Goal: Information Seeking & Learning: Learn about a topic

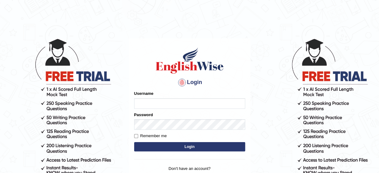
type input "kavya"
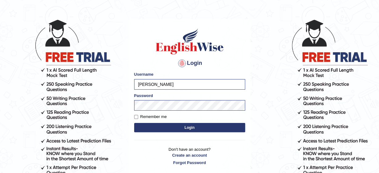
scroll to position [25, 0]
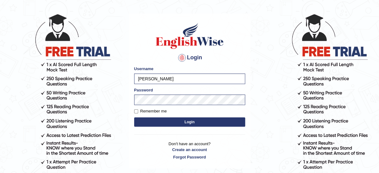
click at [190, 120] on button "Login" at bounding box center [189, 121] width 111 height 9
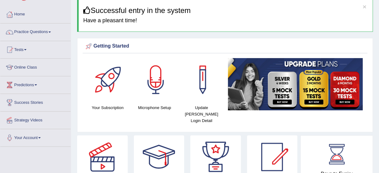
scroll to position [37, 0]
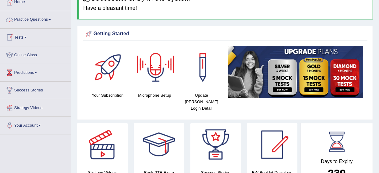
click at [51, 19] on span at bounding box center [49, 19] width 2 height 1
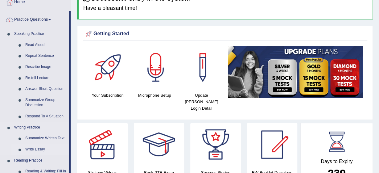
click at [25, 147] on link "Write Essay" at bounding box center [46, 149] width 47 height 11
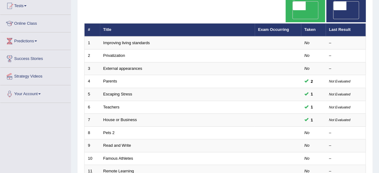
scroll to position [74, 0]
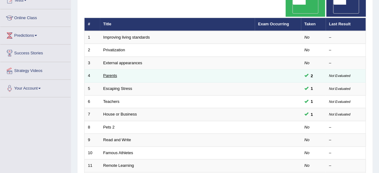
click at [110, 73] on link "Parents" at bounding box center [110, 75] width 14 height 5
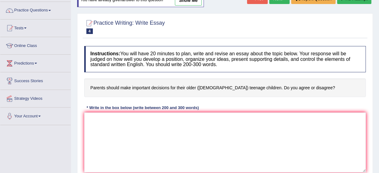
scroll to position [37, 0]
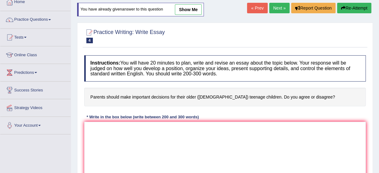
click at [191, 9] on link "show me" at bounding box center [188, 9] width 27 height 10
type textarea "The incresing influence of parents on tennage children on our lives has ignited…"
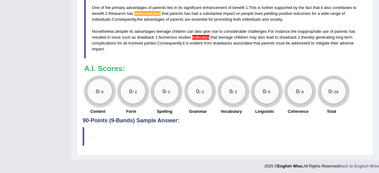
scroll to position [258, 0]
